Goal: Navigation & Orientation: Find specific page/section

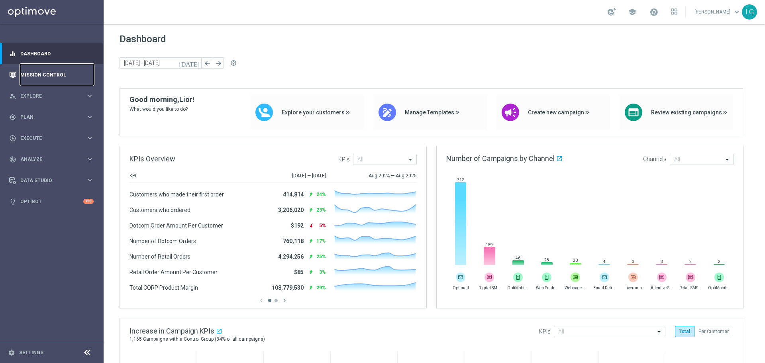
click at [79, 72] on link "Mission Control" at bounding box center [56, 74] width 73 height 21
